Goal: Check status: Check status

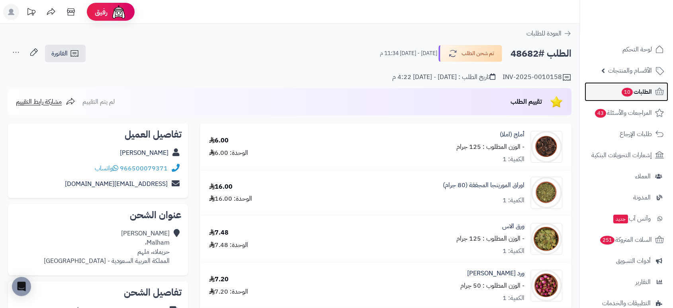
click at [638, 89] on span "الطلبات 10" at bounding box center [636, 91] width 31 height 11
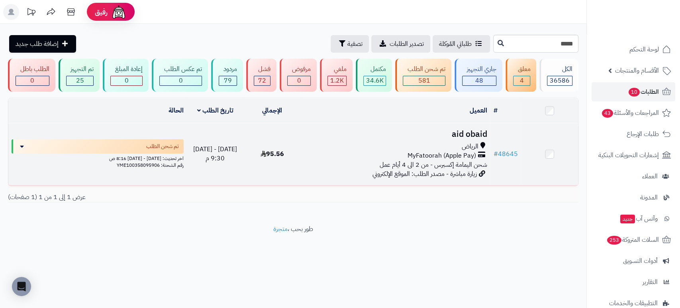
click at [456, 133] on h3 "aid obaid" at bounding box center [395, 134] width 183 height 9
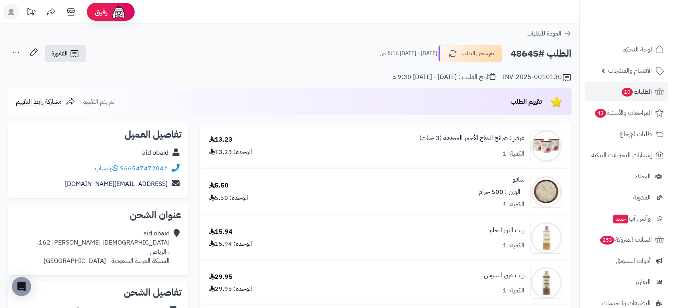
scroll to position [269, 0]
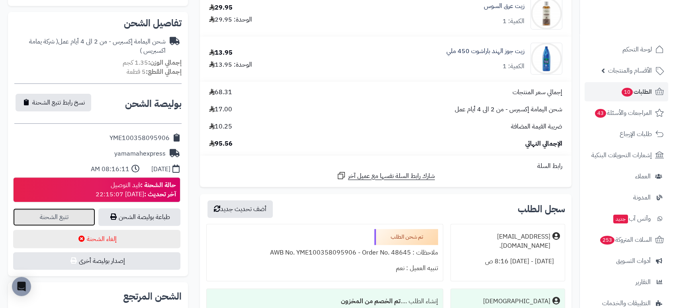
click at [72, 211] on link "تتبع الشحنة" at bounding box center [54, 217] width 82 height 18
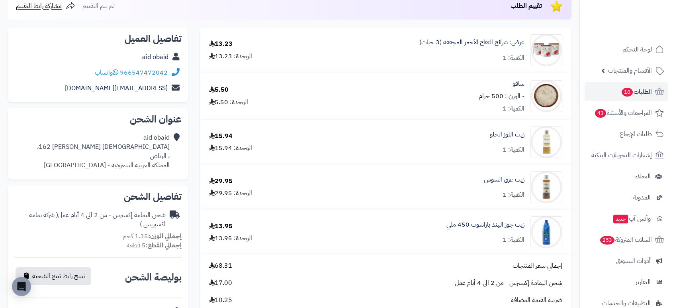
scroll to position [97, 0]
